Goal: Information Seeking & Learning: Learn about a topic

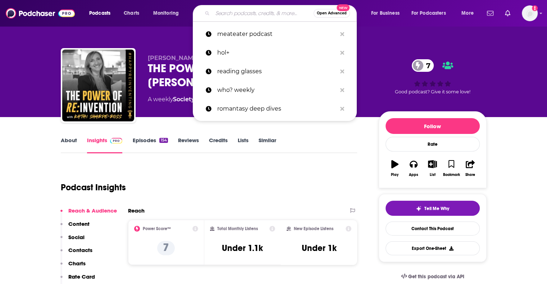
type input "Reading And Writing Podcast"
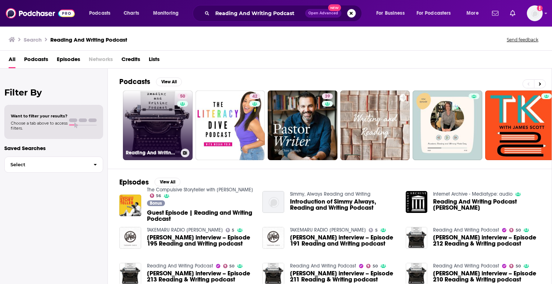
click at [155, 135] on link "50 Reading And Writing Podcast" at bounding box center [158, 126] width 70 height 70
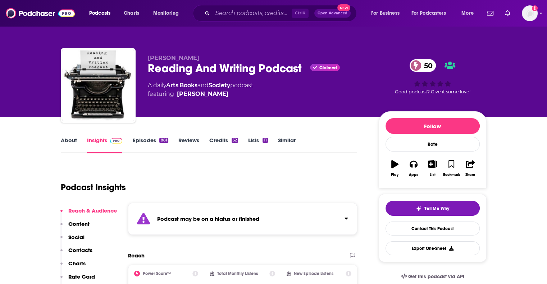
click at [136, 143] on link "Episodes 881" at bounding box center [150, 145] width 36 height 17
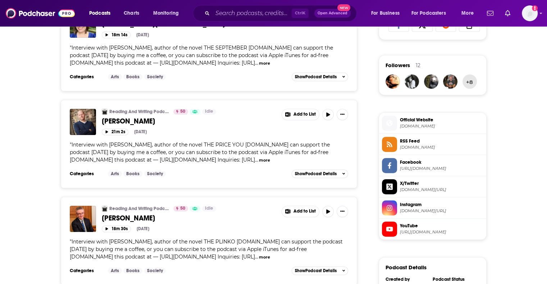
scroll to position [995, 0]
